Goal: Information Seeking & Learning: Learn about a topic

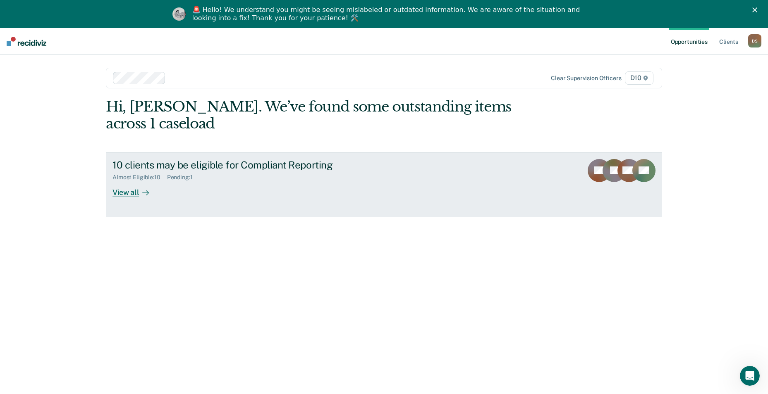
click at [387, 184] on link "10 clients may be eligible for Compliant Reporting Almost Eligible : 10 Pending…" at bounding box center [384, 184] width 556 height 65
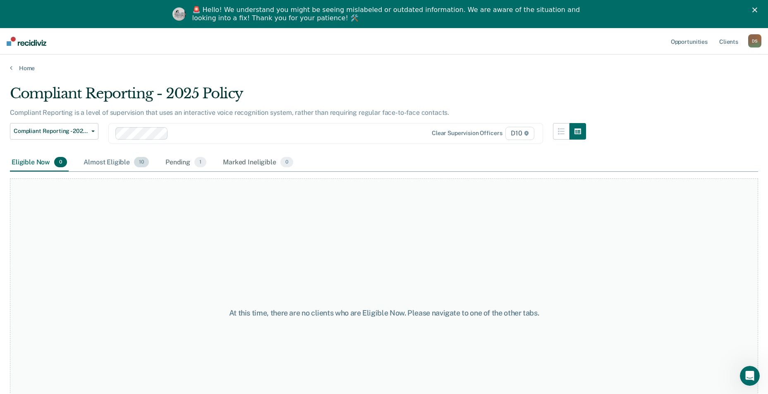
click at [110, 166] on div "Almost Eligible 10" at bounding box center [116, 163] width 69 height 18
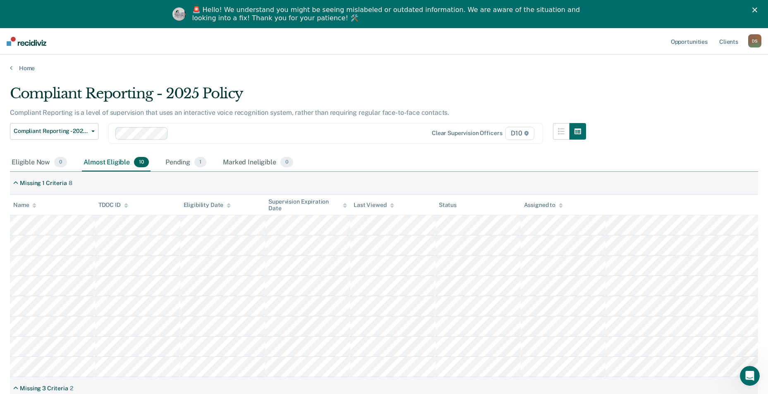
scroll to position [83, 0]
